Goal: Transaction & Acquisition: Purchase product/service

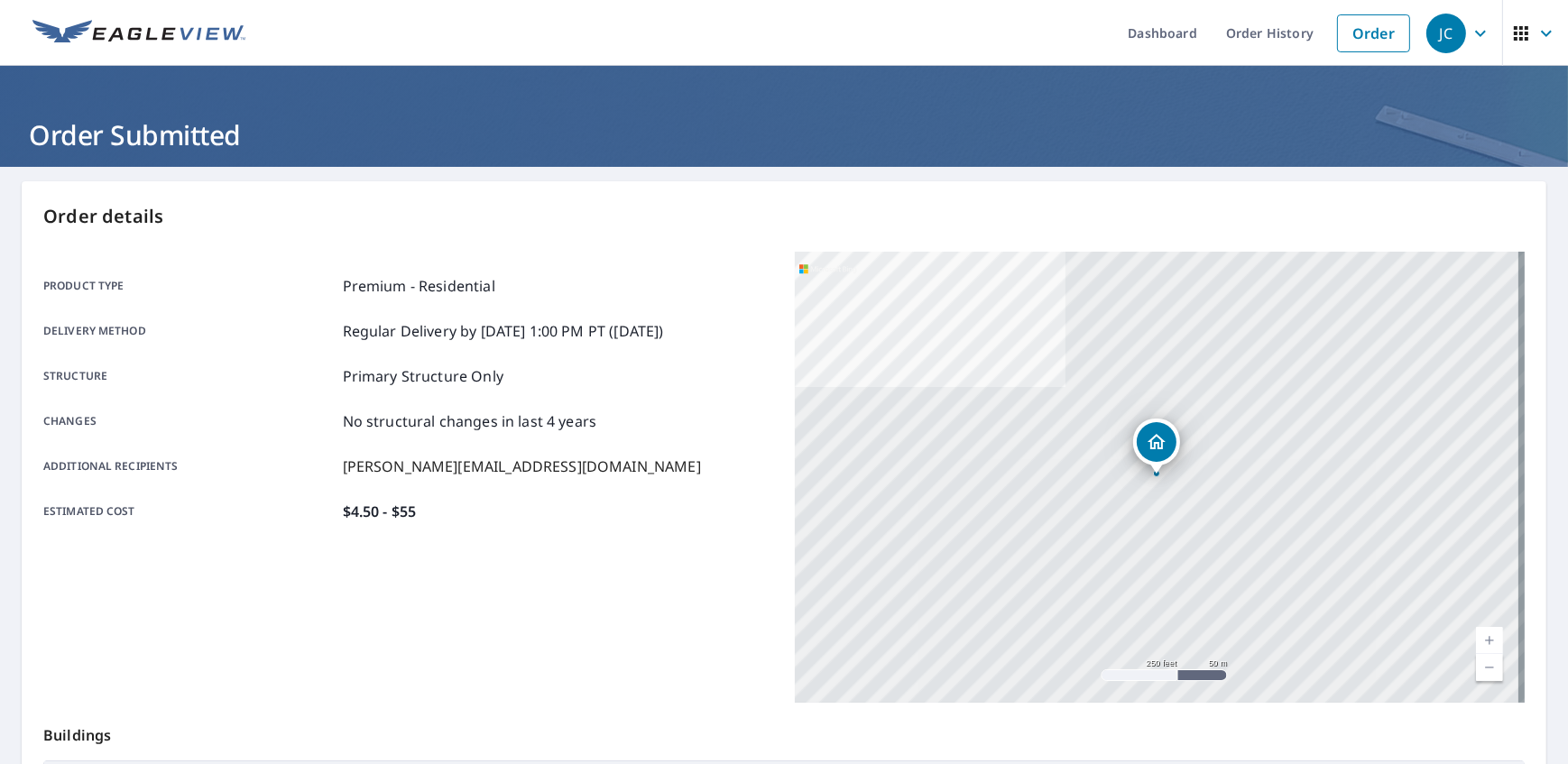
scroll to position [297, 0]
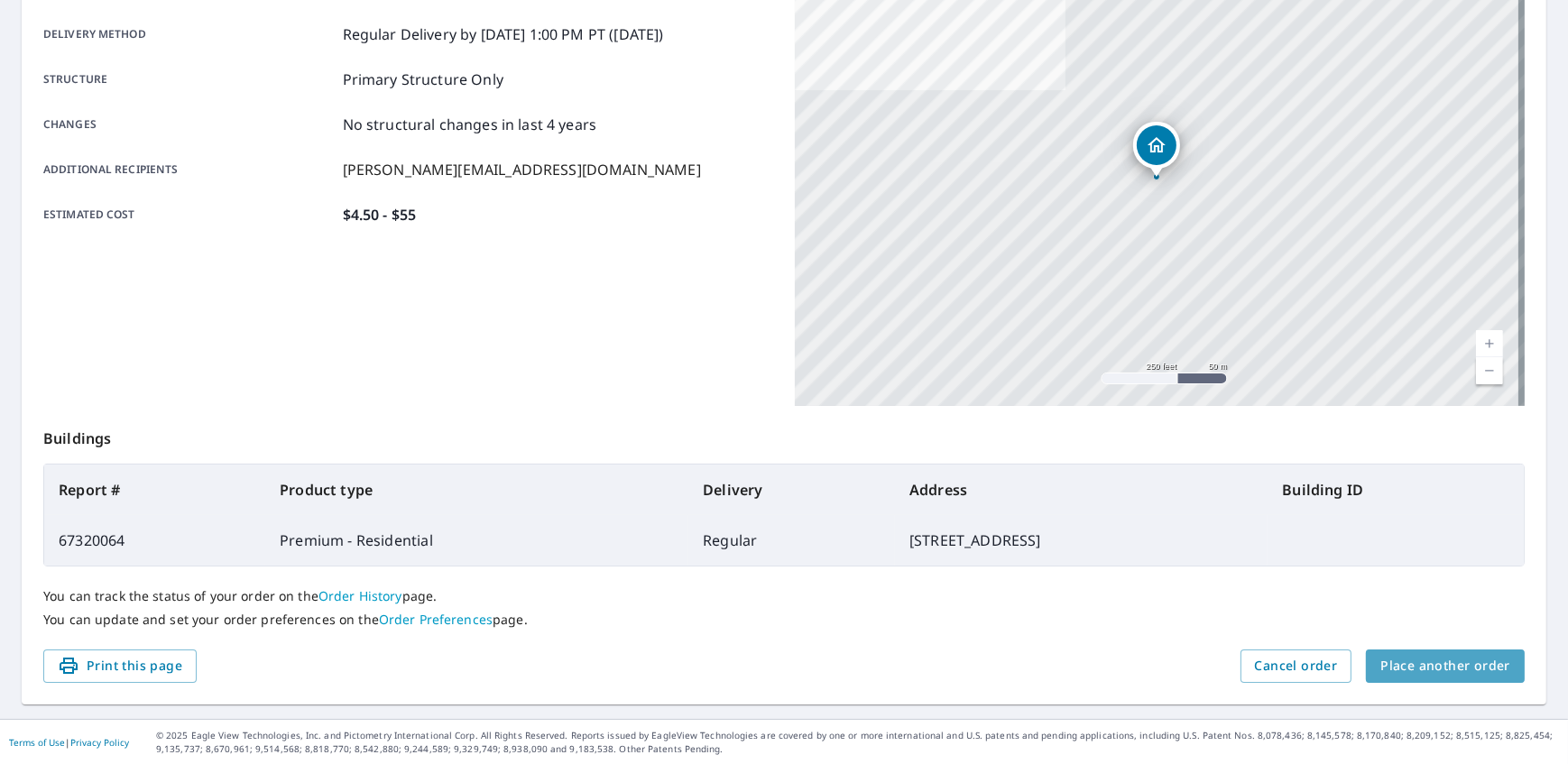
click at [1463, 664] on span "Place another order" at bounding box center [1445, 666] width 130 height 22
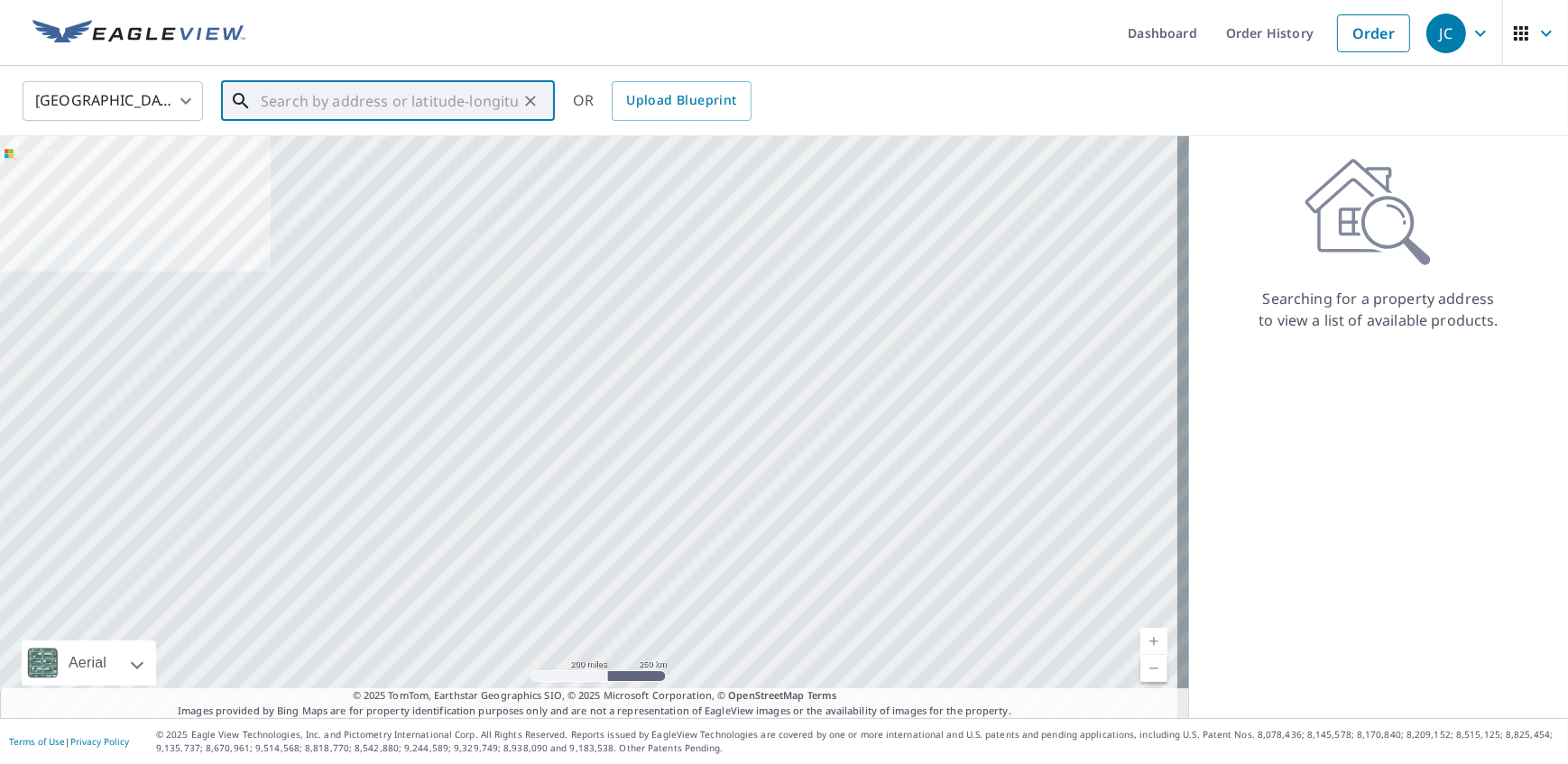
click at [357, 91] on input "text" at bounding box center [389, 101] width 257 height 51
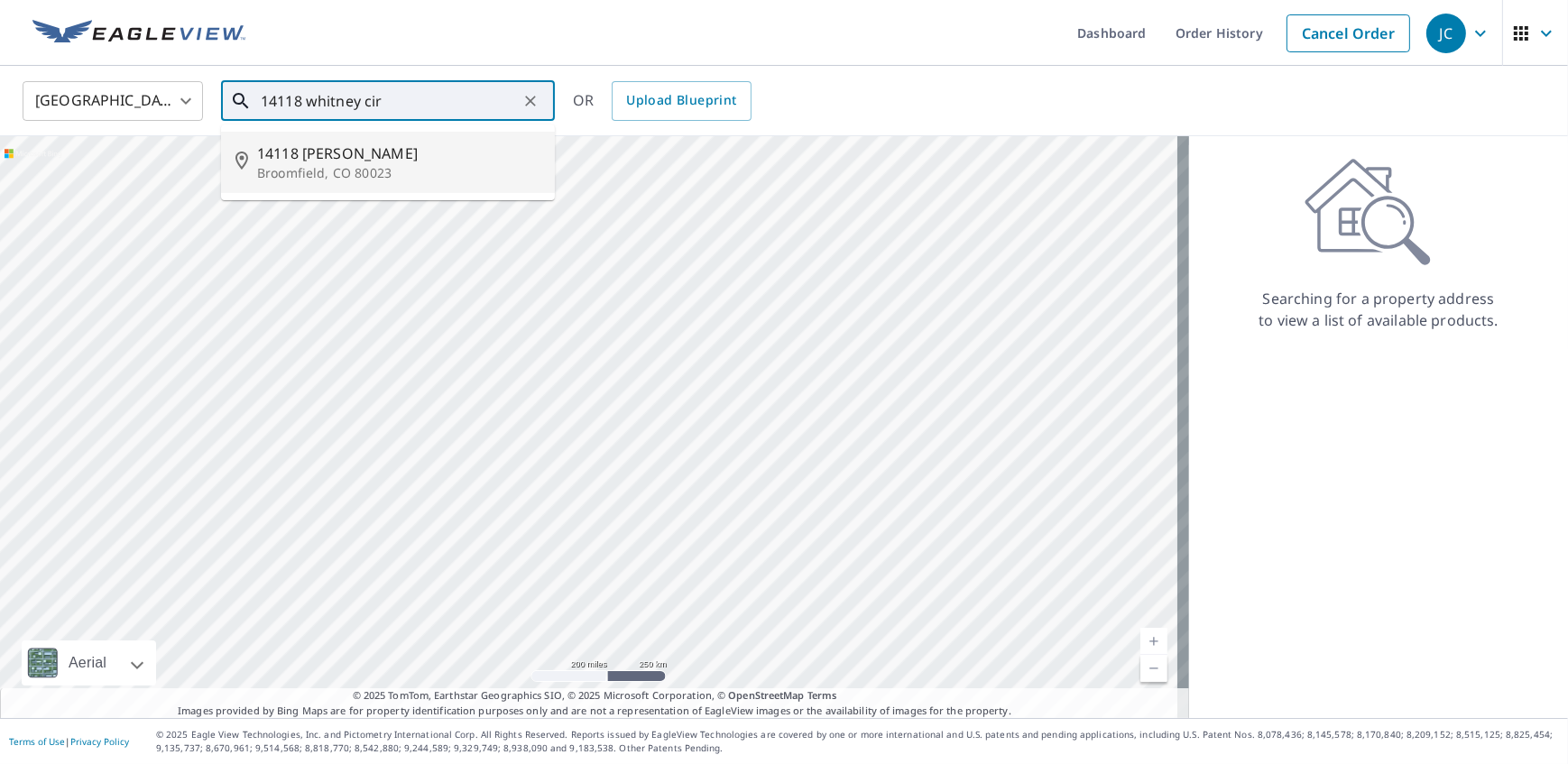
click at [293, 145] on span "14118 [PERSON_NAME]" at bounding box center [398, 154] width 283 height 21
type input "[STREET_ADDRESS][PERSON_NAME]"
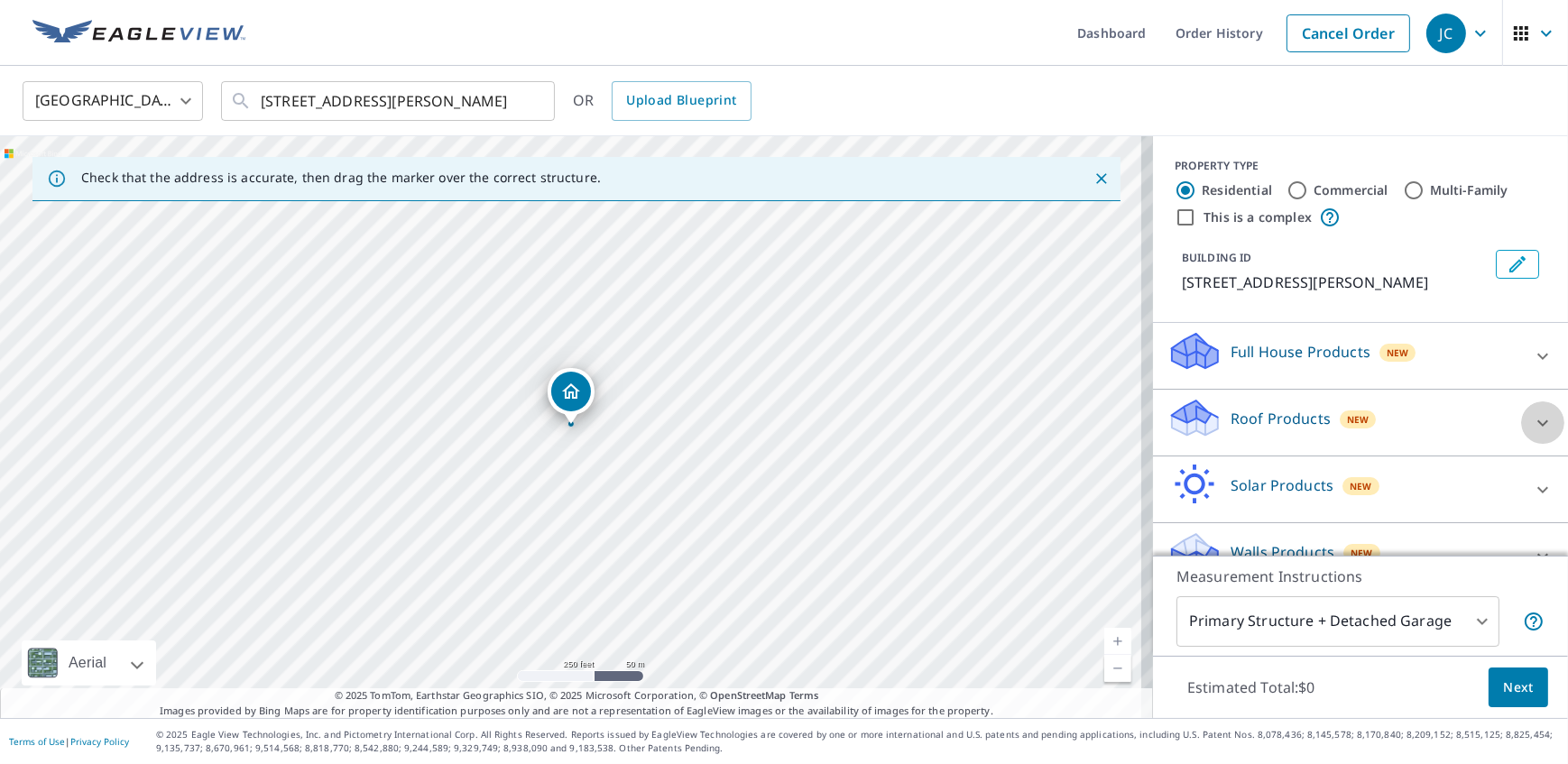
click at [1531, 418] on icon at bounding box center [1542, 423] width 21 height 21
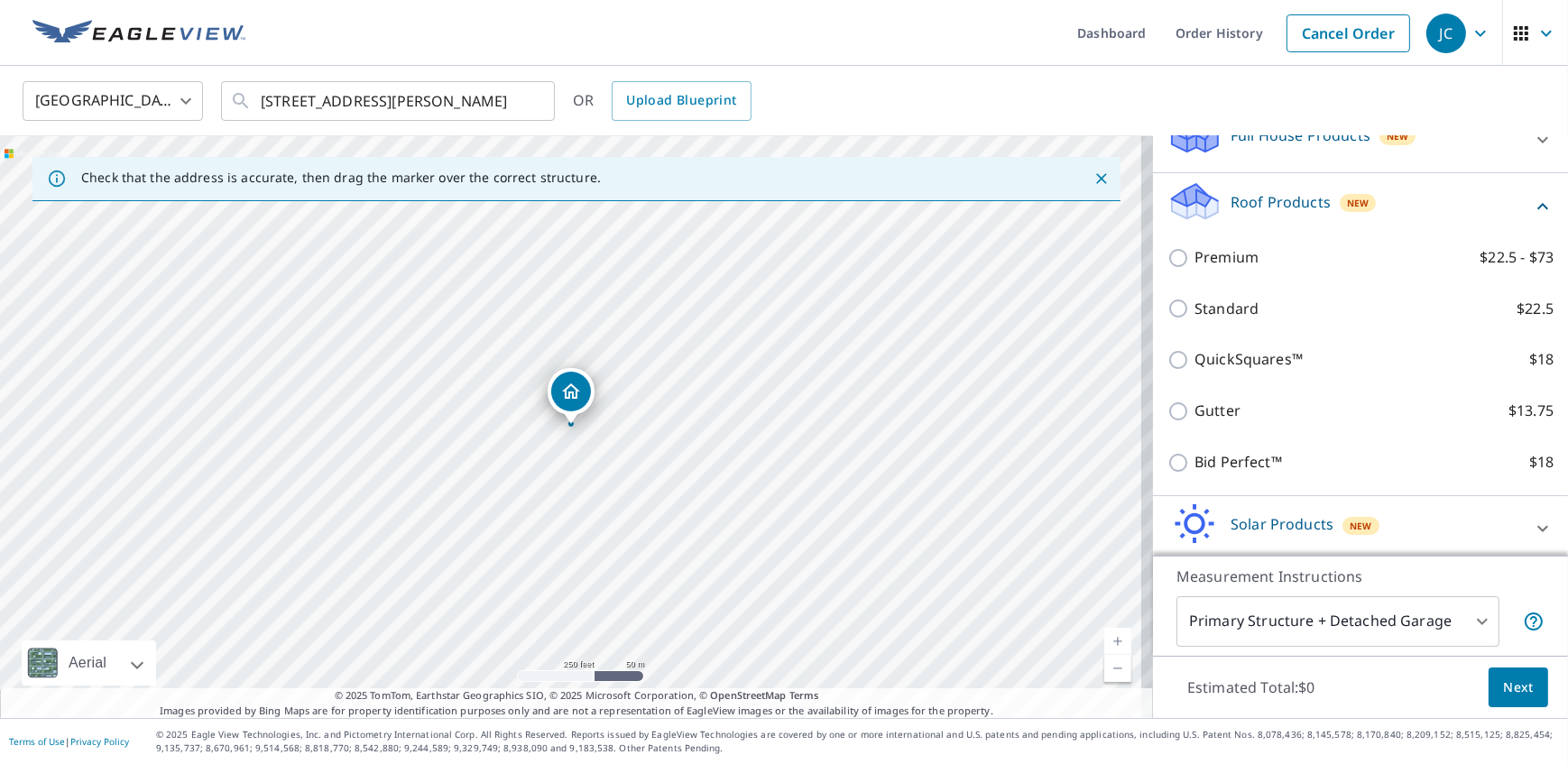
scroll to position [245, 0]
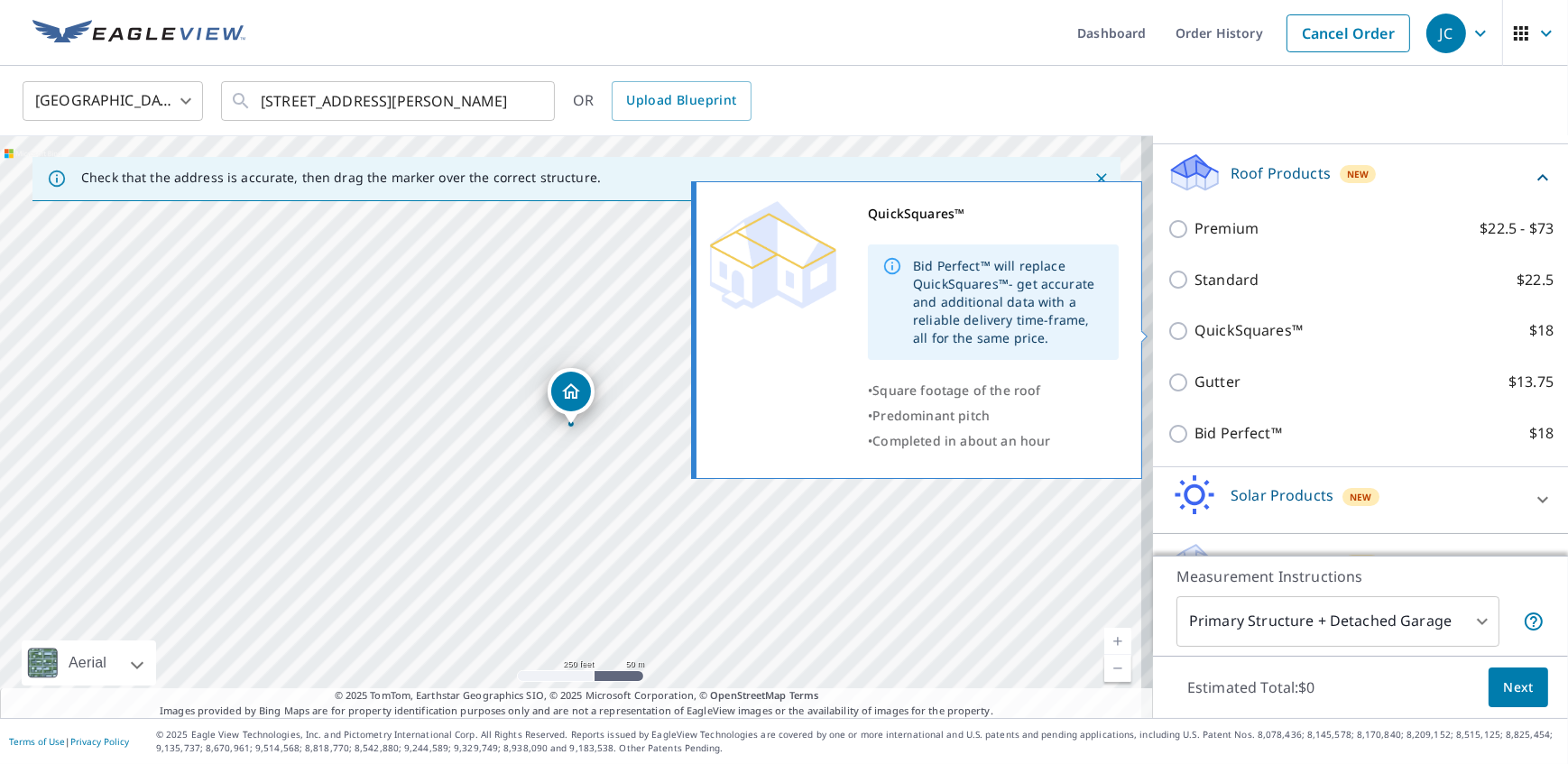
click at [1167, 338] on input "QuickSquares™ $18" at bounding box center [1181, 331] width 27 height 21
checkbox input "true"
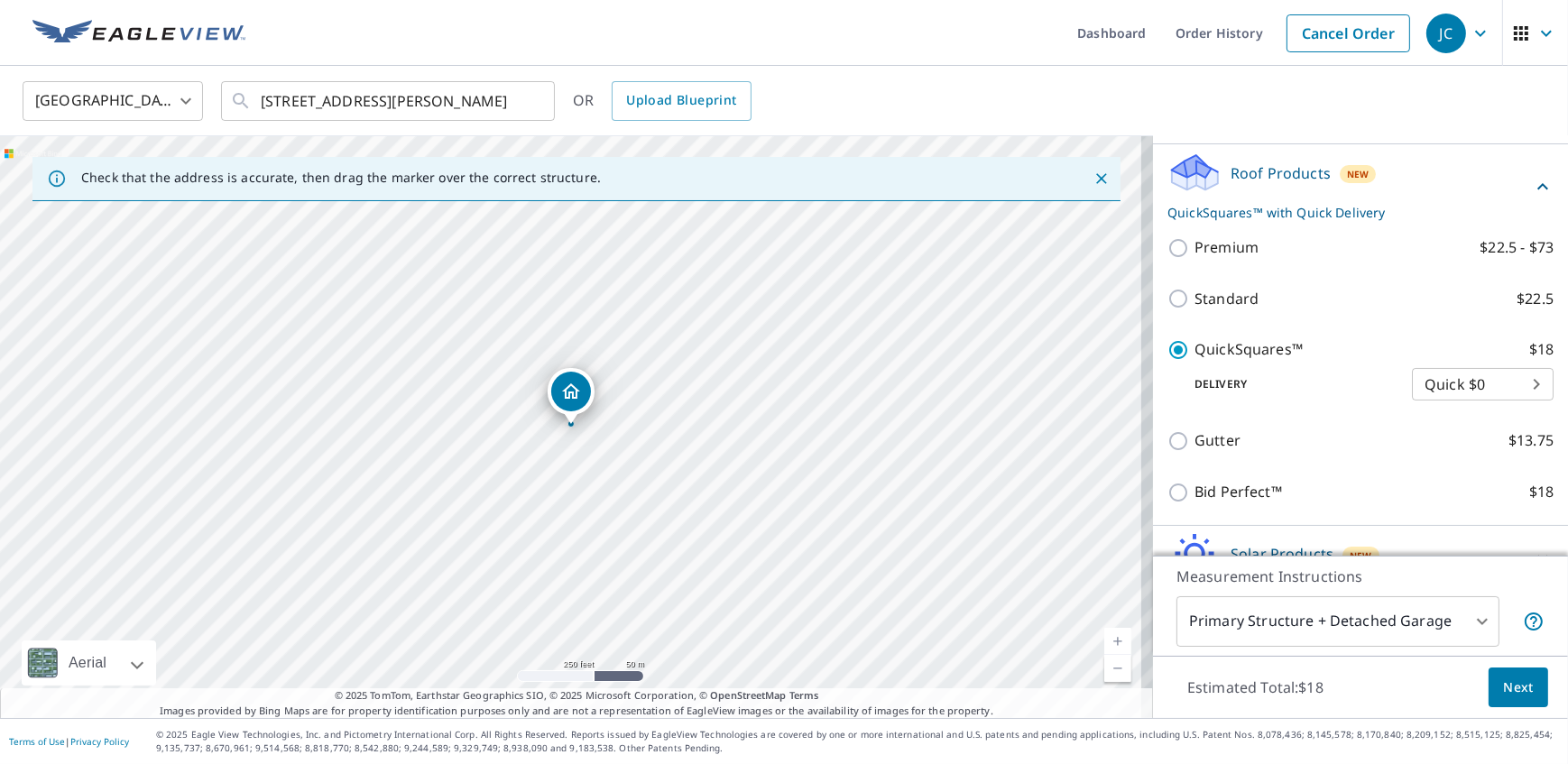
click at [1505, 682] on span "Next" at bounding box center [1518, 687] width 31 height 22
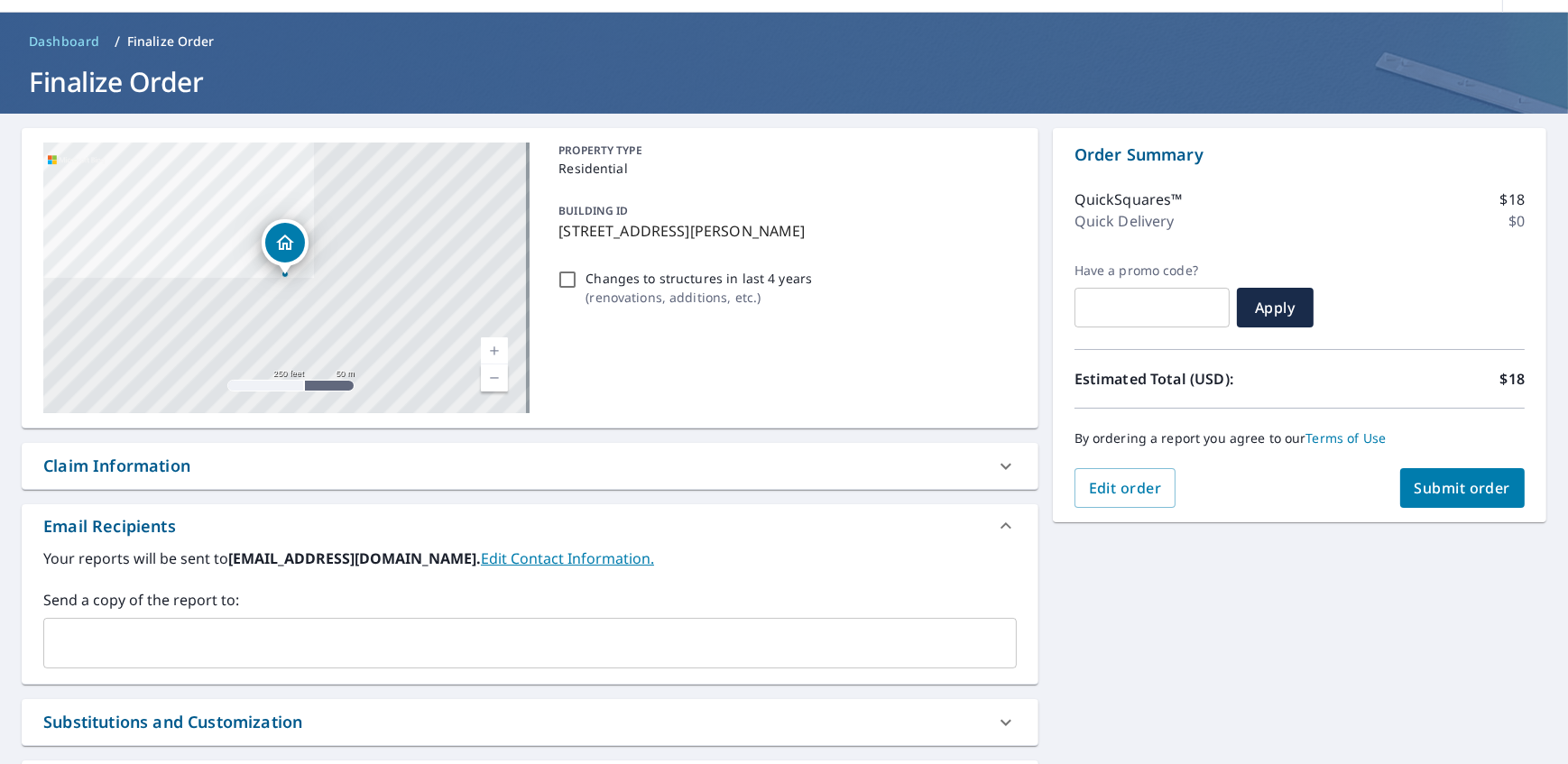
scroll to position [81, 0]
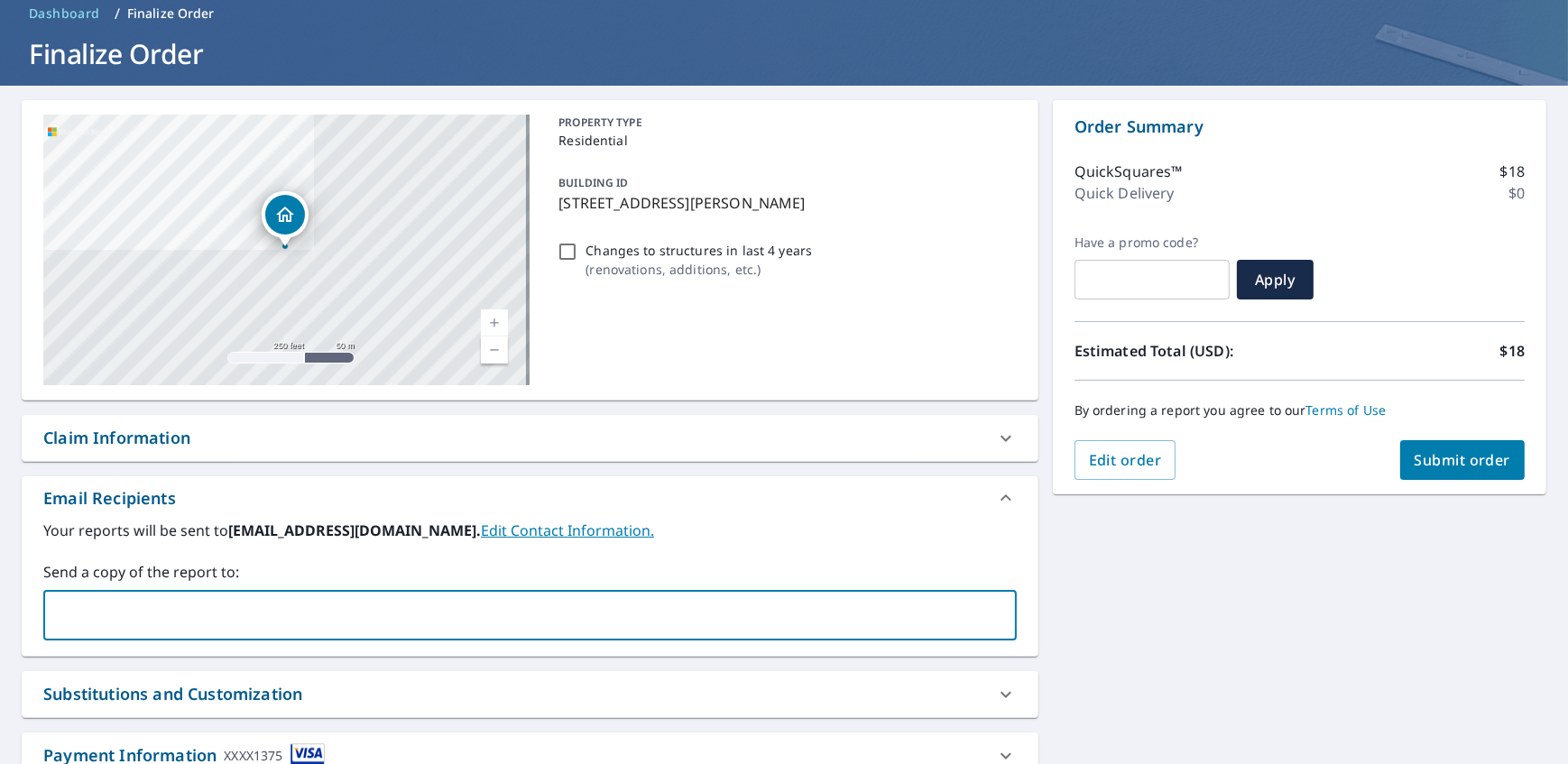
click at [111, 617] on input "text" at bounding box center [517, 615] width 930 height 34
type input "[EMAIL_ADDRESS][DOMAIN_NAME]"
click at [1489, 459] on span "Submit order" at bounding box center [1462, 460] width 96 height 19
checkbox input "true"
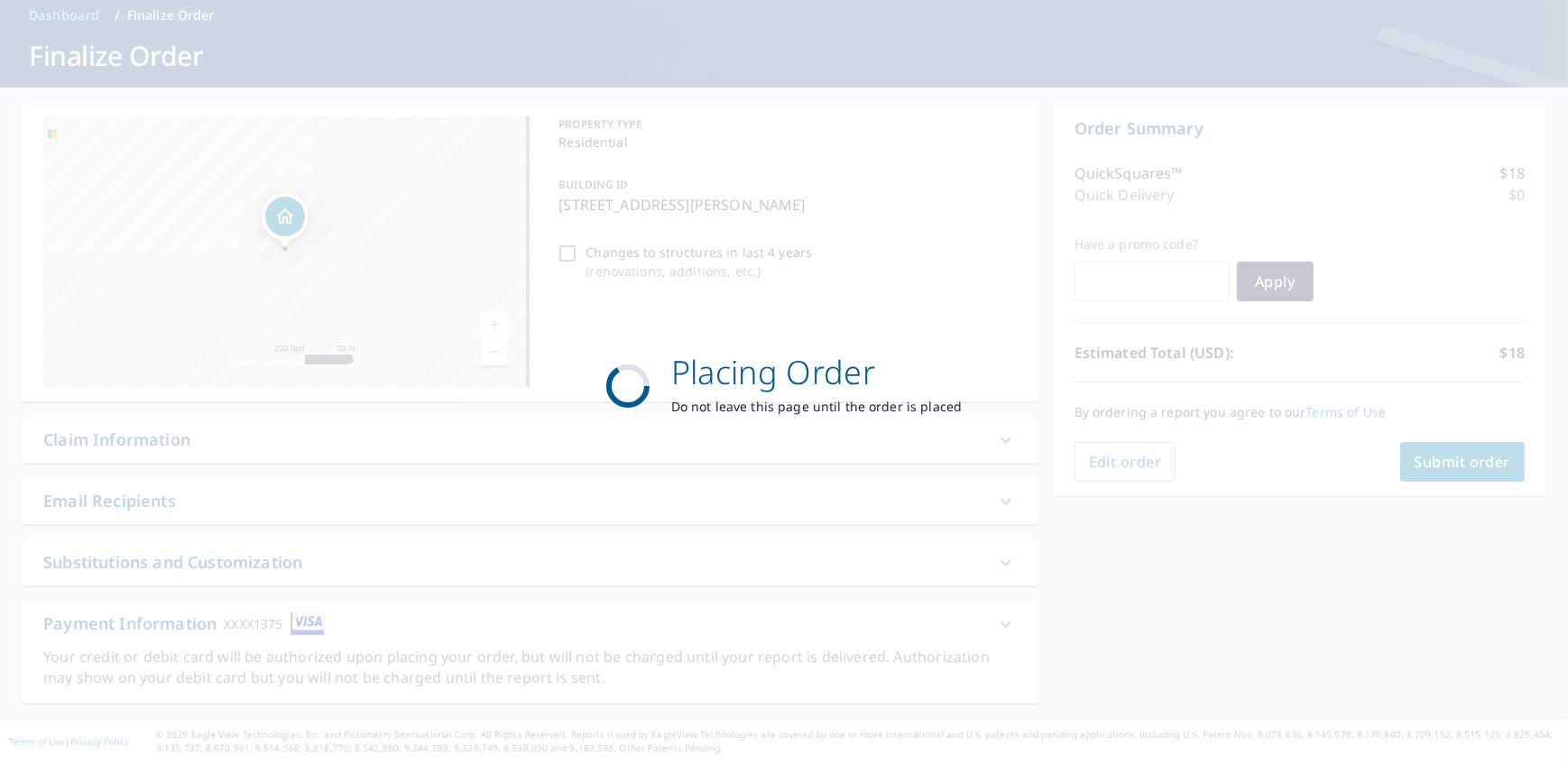
scroll to position [78, 0]
